Goal: Information Seeking & Learning: Compare options

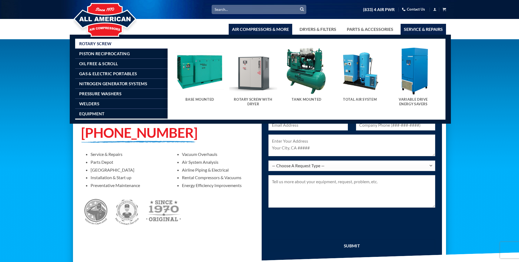
click at [249, 31] on link "Air Compressors & More" at bounding box center [261, 29] width 64 height 11
click at [253, 69] on img "Visit product category Rotary Screw With Dryer" at bounding box center [253, 71] width 48 height 48
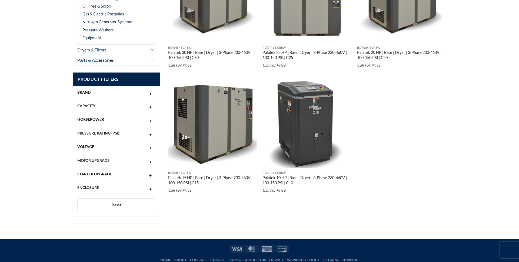
scroll to position [172, 0]
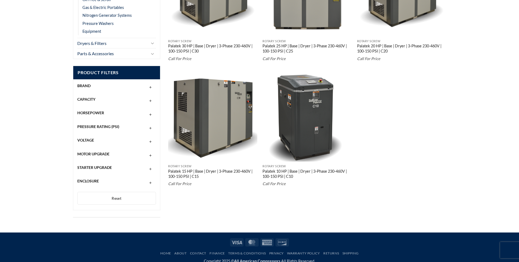
click at [95, 111] on span "Horsepower" at bounding box center [90, 112] width 27 height 5
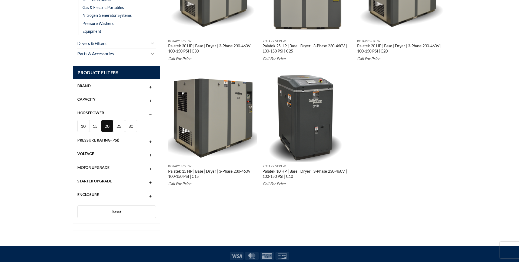
click at [104, 126] on div "20 HP" at bounding box center [107, 132] width 12 height 24
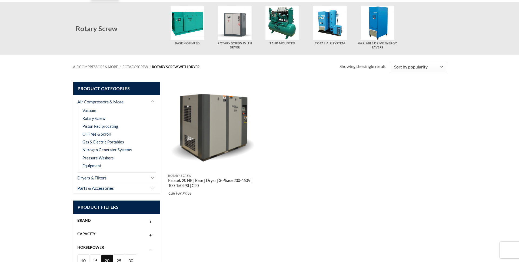
scroll to position [36, 0]
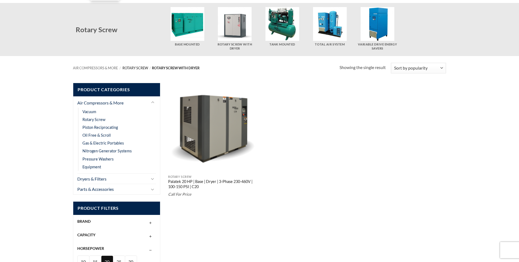
click at [142, 67] on link "Rotary Screw" at bounding box center [135, 68] width 26 height 4
